Goal: Task Accomplishment & Management: Use online tool/utility

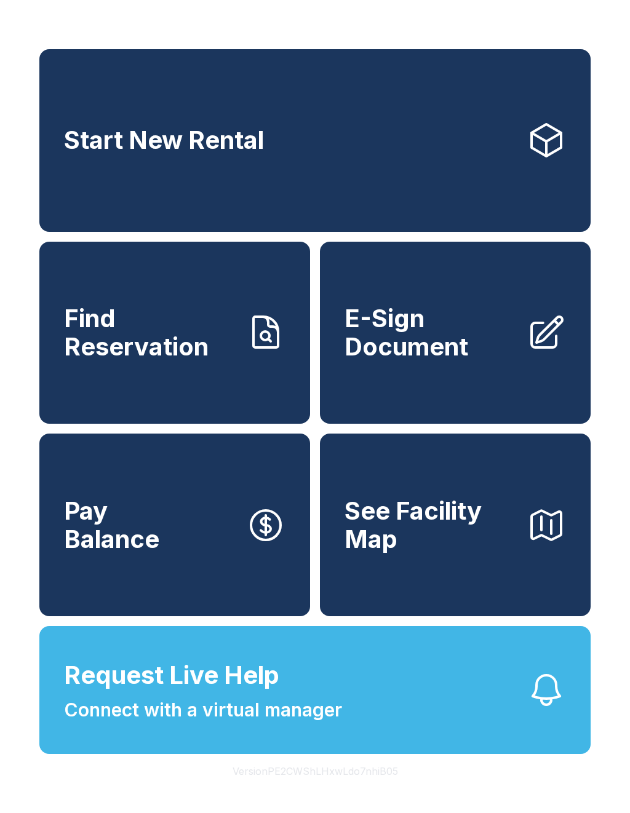
click at [448, 353] on span "E-Sign Document" at bounding box center [431, 333] width 172 height 56
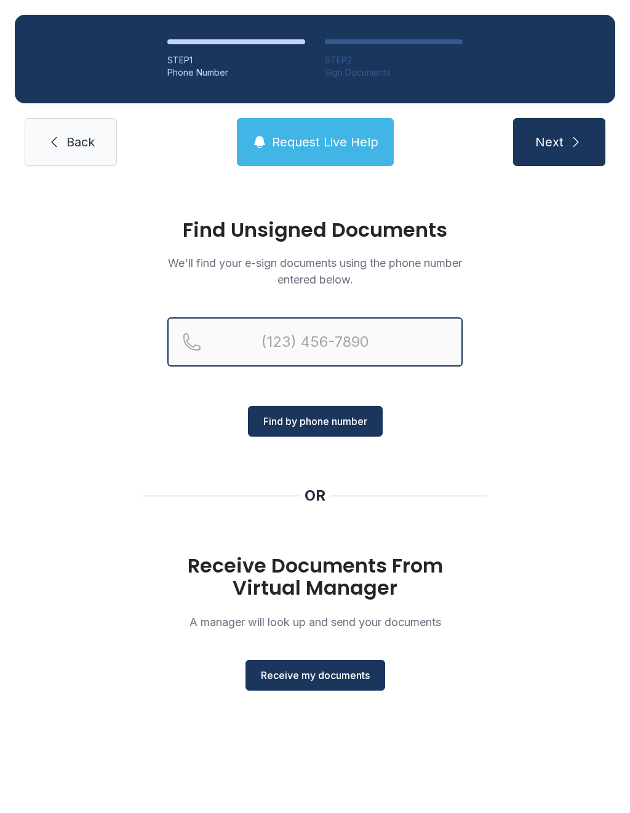
click at [303, 346] on input "Reservation phone number" at bounding box center [314, 341] width 295 height 49
type input "("
click at [572, 423] on div "Find Unsigned Documents We'll find your e-sign documents using the phone number…" at bounding box center [315, 460] width 630 height 559
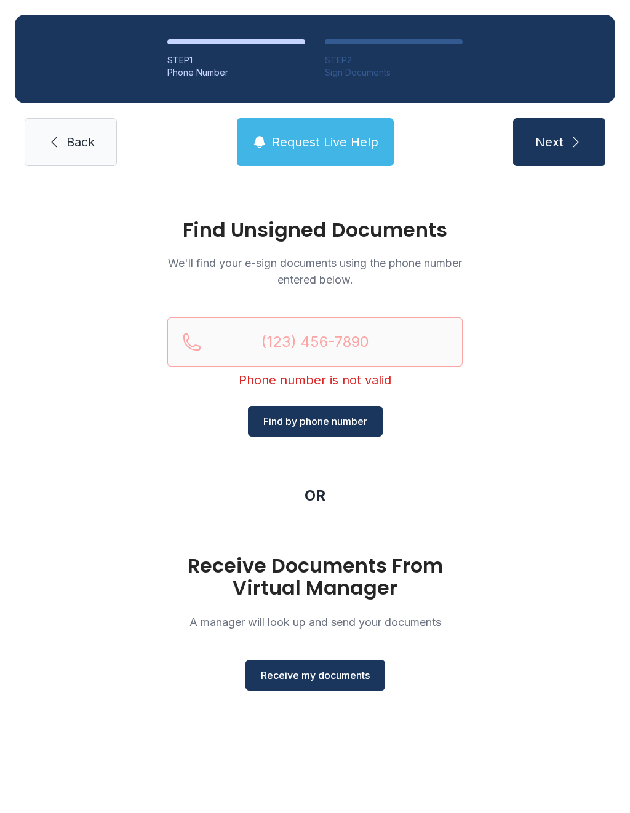
click at [351, 680] on span "Receive my documents" at bounding box center [315, 675] width 109 height 15
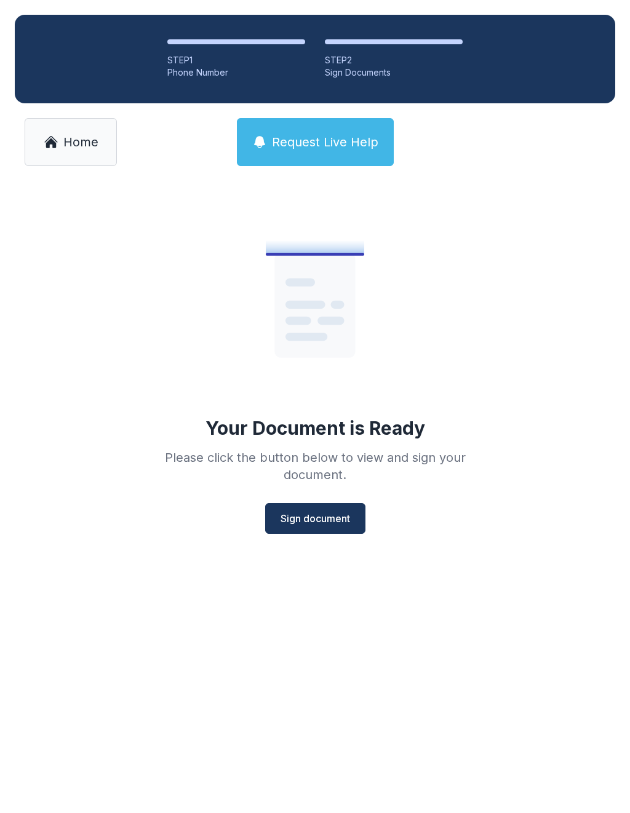
click at [321, 530] on button "Sign document" at bounding box center [315, 518] width 100 height 31
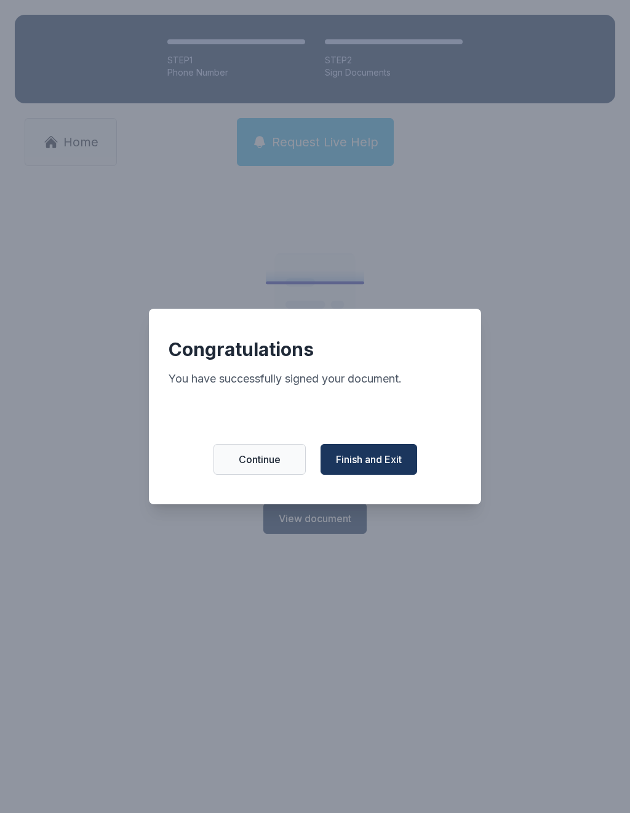
click at [369, 467] on span "Finish and Exit" at bounding box center [369, 459] width 66 height 15
